Goal: Transaction & Acquisition: Book appointment/travel/reservation

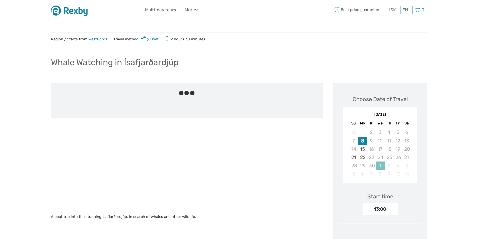
scroll to position [50, 0]
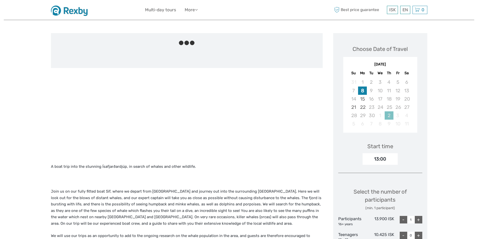
click at [388, 116] on div "2" at bounding box center [389, 115] width 9 height 8
click at [394, 123] on div "10" at bounding box center [398, 124] width 9 height 8
click at [370, 113] on div "30" at bounding box center [371, 115] width 9 height 8
click at [361, 105] on div "22" at bounding box center [362, 107] width 9 height 8
click at [385, 112] on div "28 29 30 1 2 3 4" at bounding box center [380, 115] width 71 height 8
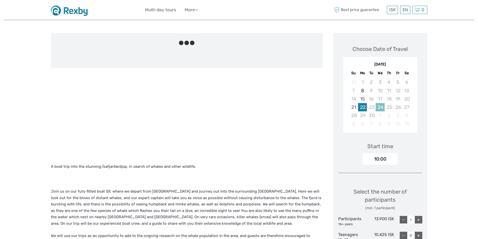
drag, startPoint x: 378, startPoint y: 105, endPoint x: 372, endPoint y: 106, distance: 6.2
click at [378, 105] on div "24" at bounding box center [380, 107] width 9 height 8
click at [371, 106] on div "23" at bounding box center [371, 107] width 9 height 8
click at [355, 106] on div "21" at bounding box center [354, 107] width 9 height 8
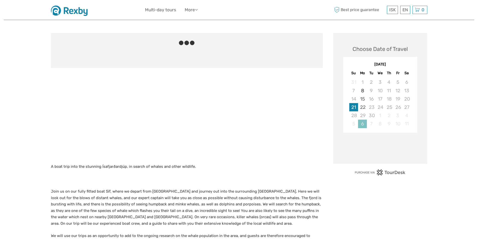
click at [366, 124] on div "6" at bounding box center [362, 124] width 9 height 8
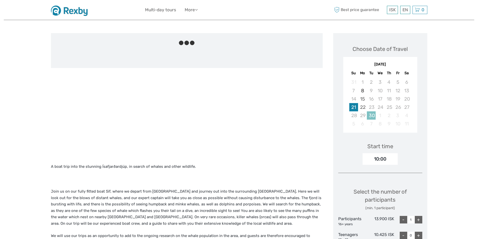
click at [375, 118] on div "30" at bounding box center [371, 115] width 9 height 8
drag, startPoint x: 376, startPoint y: 118, endPoint x: 395, endPoint y: 122, distance: 19.1
click at [377, 118] on div "1" at bounding box center [380, 115] width 9 height 8
click at [395, 122] on div "10" at bounding box center [398, 124] width 9 height 8
click at [396, 123] on div "10" at bounding box center [398, 124] width 9 height 8
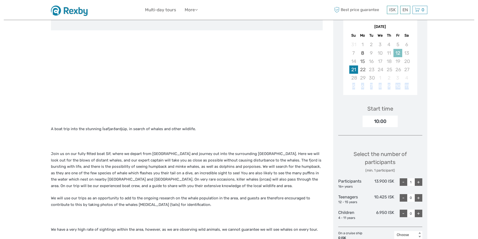
scroll to position [25, 0]
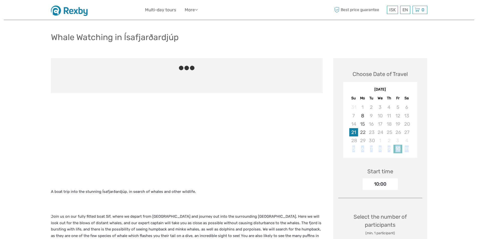
click at [402, 152] on div "10" at bounding box center [398, 149] width 9 height 8
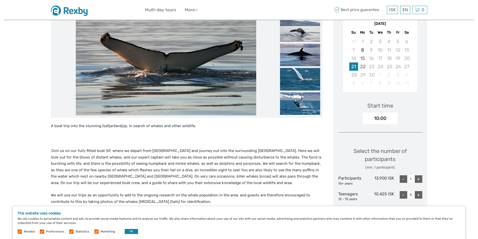
scroll to position [50, 0]
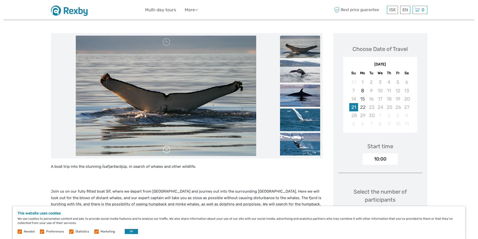
click at [169, 149] on link at bounding box center [167, 150] width 8 height 8
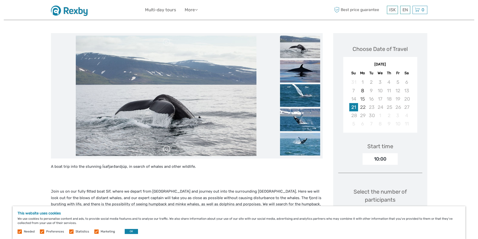
click at [169, 149] on link at bounding box center [167, 150] width 8 height 8
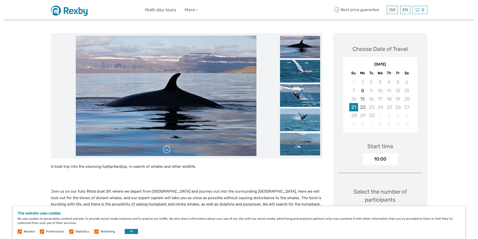
click at [169, 149] on link at bounding box center [167, 150] width 8 height 8
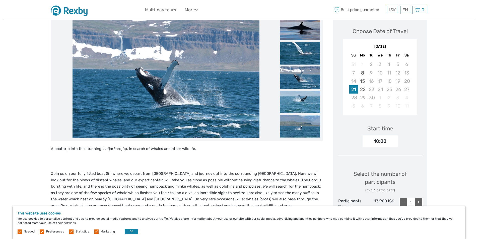
scroll to position [22, 0]
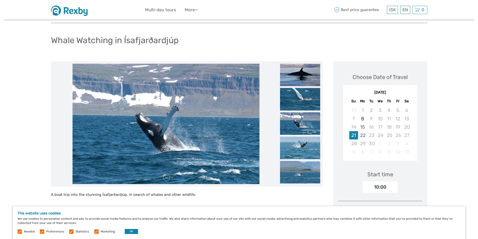
click at [383, 95] on div "[DATE]" at bounding box center [381, 92] width 74 height 5
click at [376, 117] on div "10" at bounding box center [380, 119] width 9 height 8
click at [364, 118] on div "8" at bounding box center [362, 119] width 9 height 8
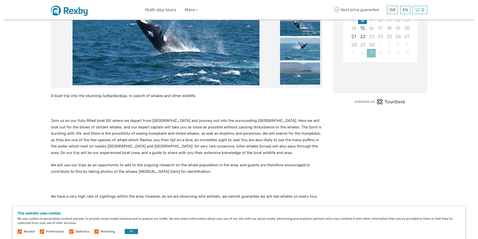
scroll to position [47, 0]
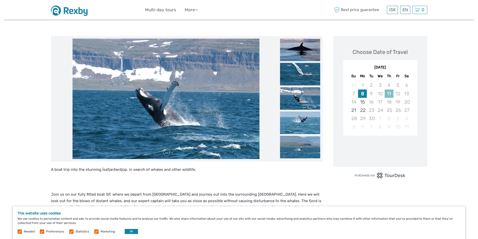
click at [387, 94] on div "11" at bounding box center [389, 94] width 9 height 8
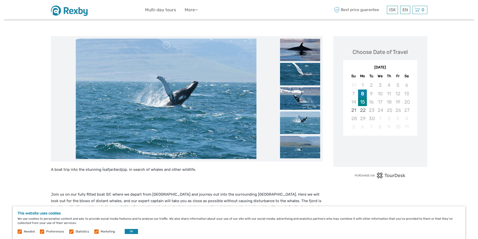
click at [361, 102] on div "15" at bounding box center [362, 102] width 9 height 8
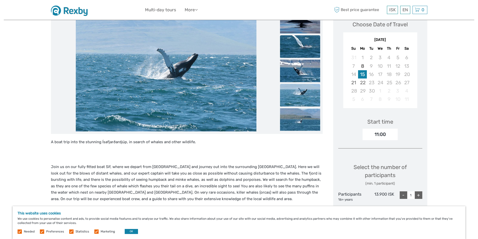
scroll to position [0, 0]
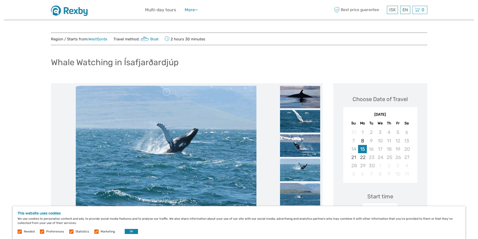
click at [190, 9] on link "More" at bounding box center [191, 9] width 13 height 7
click at [163, 9] on link "Multi-day tours" at bounding box center [160, 9] width 31 height 7
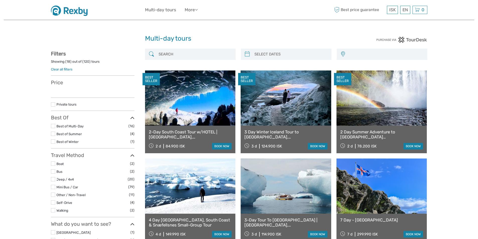
select select
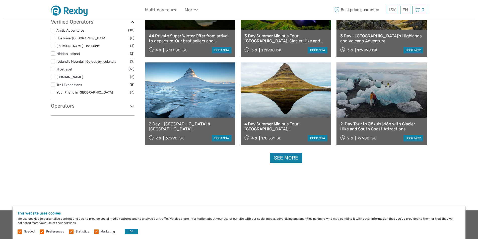
scroll to position [424, 0]
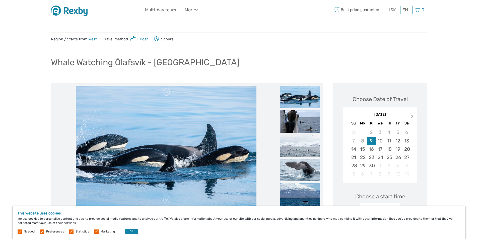
click at [413, 117] on span "Next Month" at bounding box center [413, 117] width 0 height 7
click at [372, 146] on div "14" at bounding box center [371, 149] width 9 height 8
click at [385, 157] on div "23" at bounding box center [389, 157] width 9 height 8
click at [404, 155] on div "25" at bounding box center [407, 157] width 9 height 8
click at [373, 154] on div "21" at bounding box center [371, 157] width 9 height 8
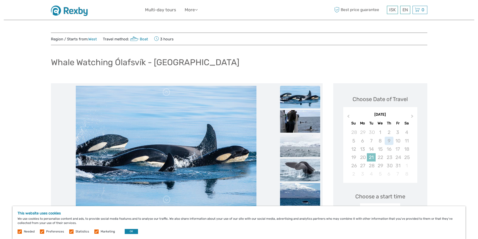
click at [368, 157] on div "21" at bounding box center [371, 157] width 9 height 8
click at [395, 157] on div "24" at bounding box center [398, 157] width 9 height 8
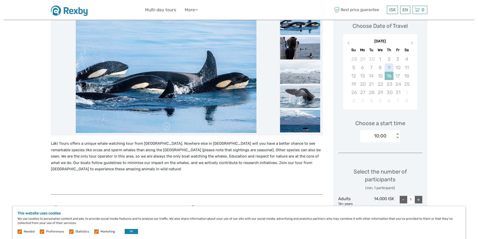
scroll to position [75, 0]
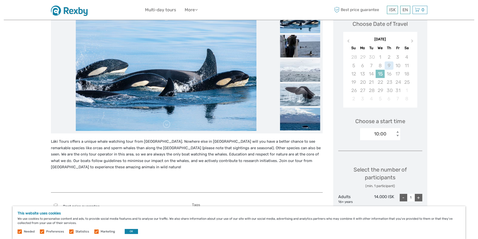
click at [382, 74] on div "15" at bounding box center [380, 74] width 9 height 8
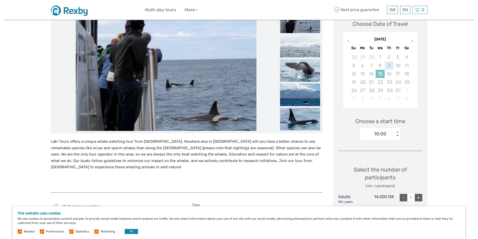
click at [382, 74] on div "15" at bounding box center [380, 74] width 9 height 8
click at [346, 42] on button "Previous Month" at bounding box center [348, 42] width 8 height 8
click at [370, 88] on div "30" at bounding box center [371, 90] width 9 height 8
